Goal: Task Accomplishment & Management: Use online tool/utility

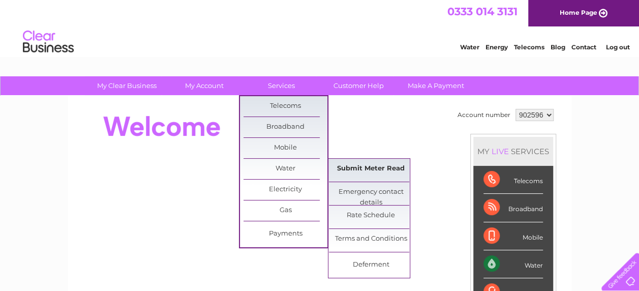
click at [358, 169] on link "Submit Meter Read" at bounding box center [371, 168] width 84 height 20
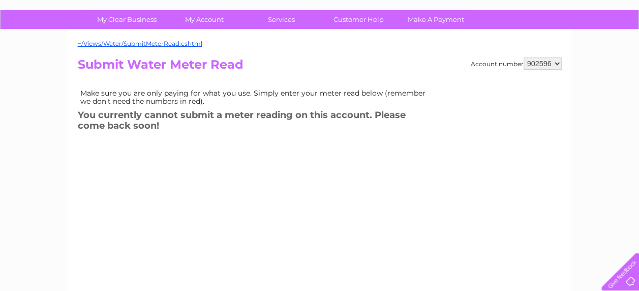
scroll to position [51, 0]
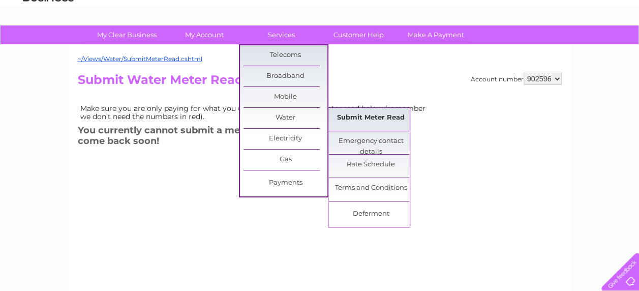
click at [357, 117] on link "Submit Meter Read" at bounding box center [371, 118] width 84 height 20
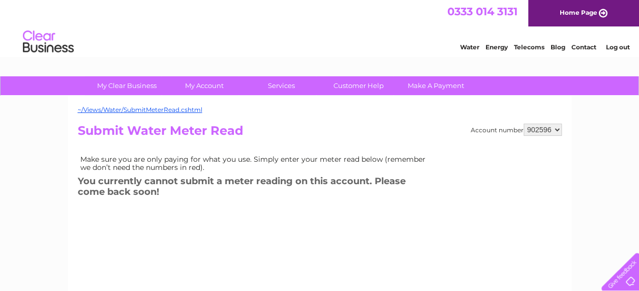
click at [619, 46] on link "Log out" at bounding box center [617, 47] width 24 height 8
